Goal: Transaction & Acquisition: Purchase product/service

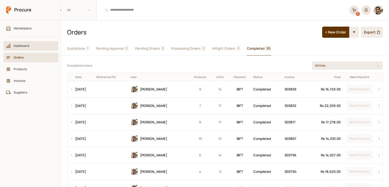
click at [34, 45] on span "Dashboard" at bounding box center [33, 45] width 38 height 5
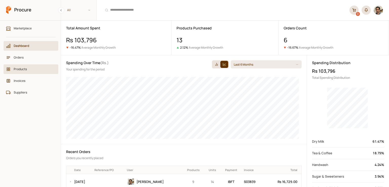
click at [34, 68] on span "Products" at bounding box center [33, 69] width 38 height 5
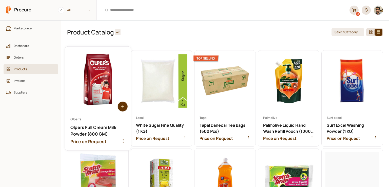
click at [121, 107] on circle at bounding box center [123, 106] width 10 height 10
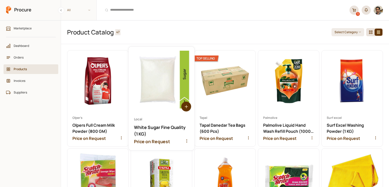
click at [181, 105] on circle at bounding box center [186, 106] width 10 height 10
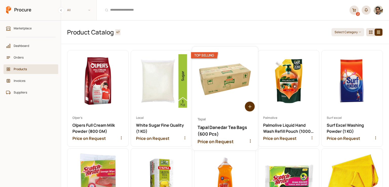
click at [247, 105] on circle at bounding box center [250, 106] width 10 height 10
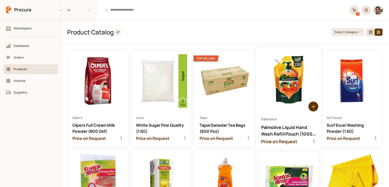
click at [308, 105] on circle at bounding box center [313, 106] width 10 height 10
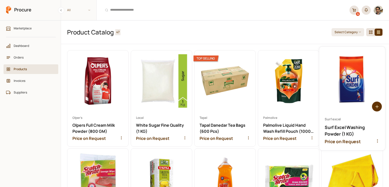
click at [372, 103] on circle at bounding box center [377, 106] width 10 height 10
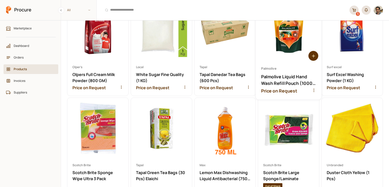
scroll to position [76, 0]
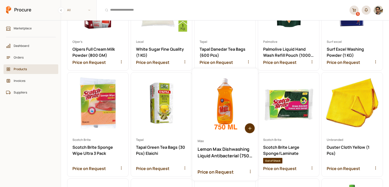
click at [249, 130] on circle at bounding box center [250, 128] width 10 height 10
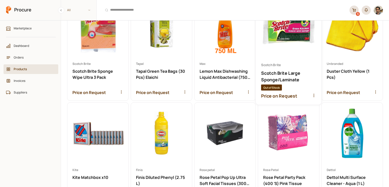
scroll to position [177, 0]
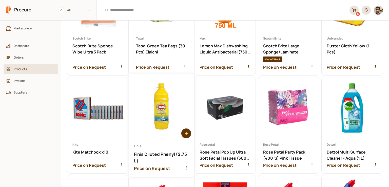
click at [183, 132] on circle at bounding box center [186, 133] width 10 height 10
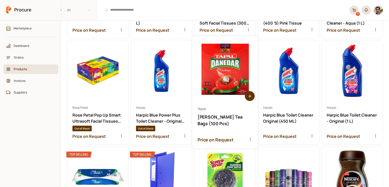
scroll to position [354, 0]
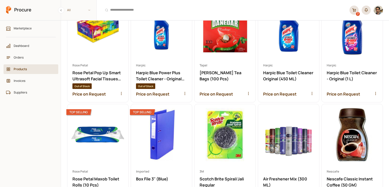
click at [353, 13] on link "7" at bounding box center [353, 10] width 9 height 9
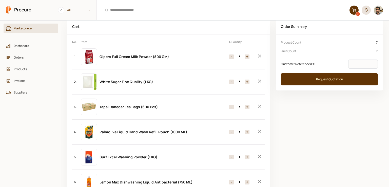
scroll to position [6, 0]
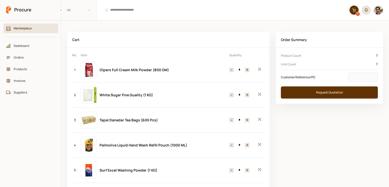
click at [246, 69] on button "+" at bounding box center [247, 70] width 5 height 5
type input "*"
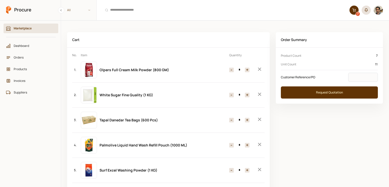
click at [247, 95] on button "+" at bounding box center [247, 95] width 5 height 5
type input "*"
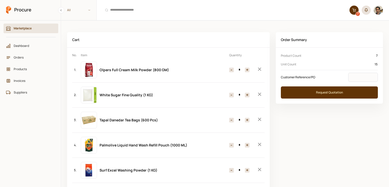
scroll to position [0, 0]
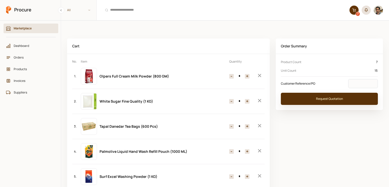
click at [303, 99] on button "Request Quotation" at bounding box center [329, 99] width 97 height 12
